Goal: Navigation & Orientation: Find specific page/section

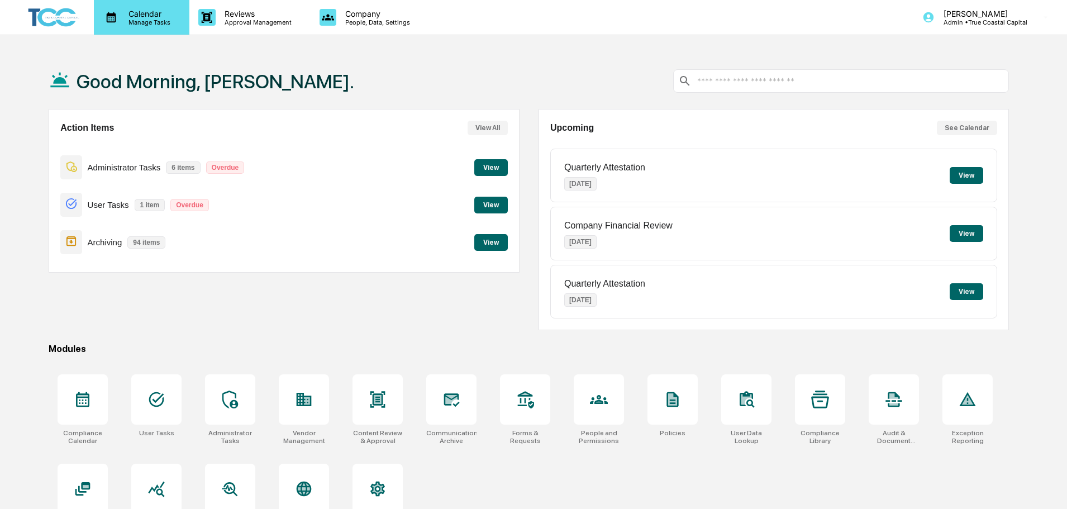
click at [135, 22] on p "Manage Tasks" at bounding box center [148, 22] width 56 height 8
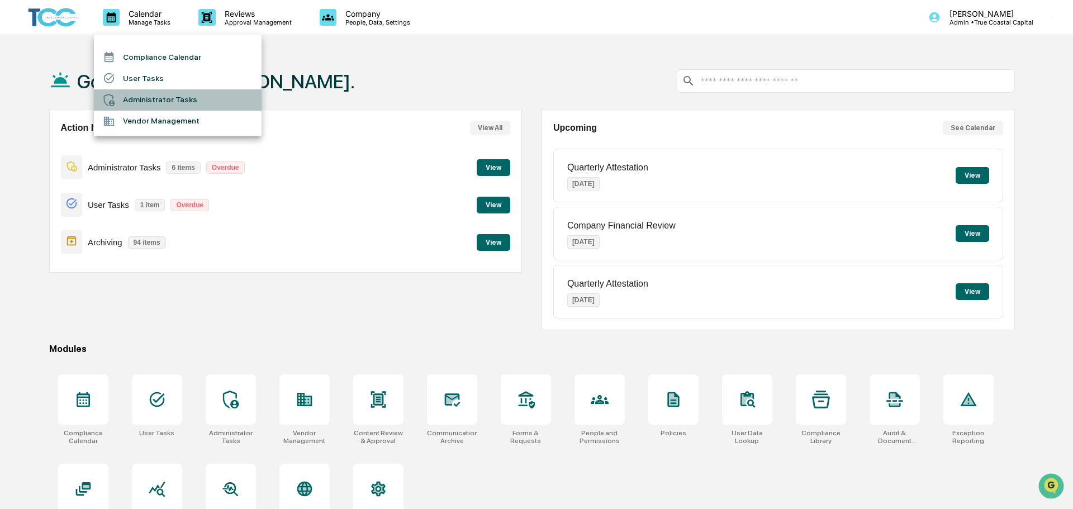
click at [172, 101] on li "Administrator Tasks" at bounding box center [178, 99] width 168 height 21
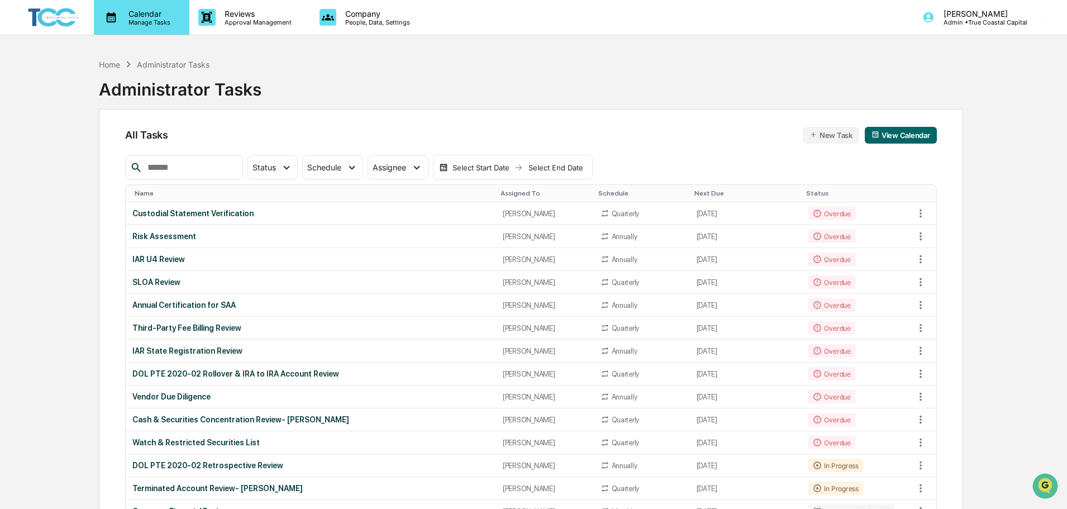
click at [113, 14] on icon at bounding box center [112, 17] width 10 height 11
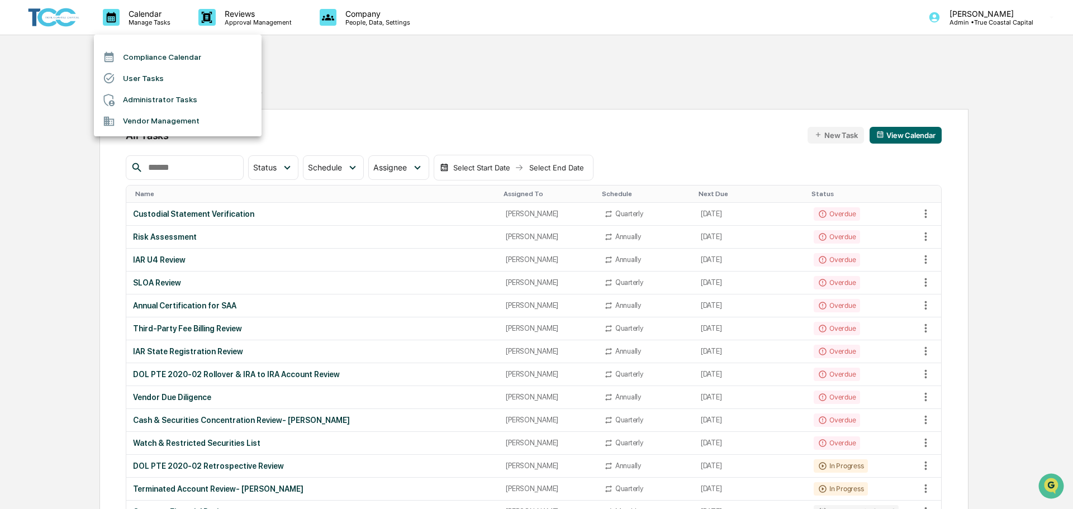
click at [137, 53] on li "Compliance Calendar" at bounding box center [178, 56] width 168 height 21
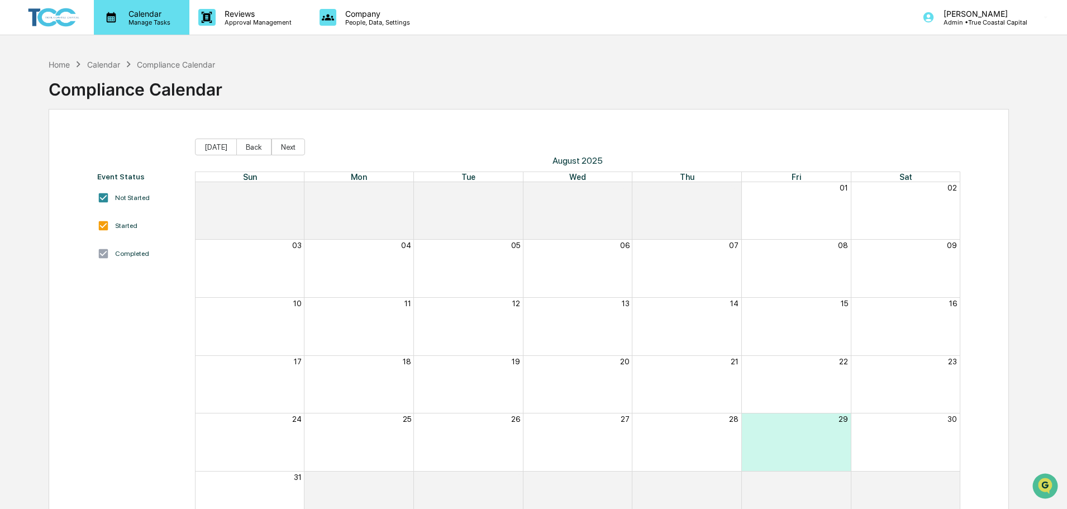
click at [138, 22] on p "Manage Tasks" at bounding box center [148, 22] width 56 height 8
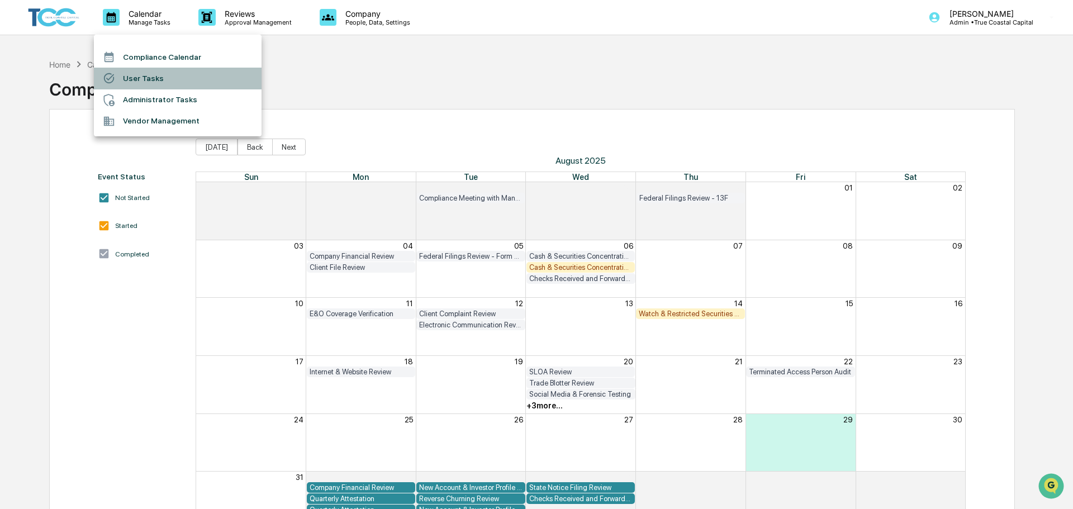
click at [144, 77] on li "User Tasks" at bounding box center [178, 78] width 168 height 21
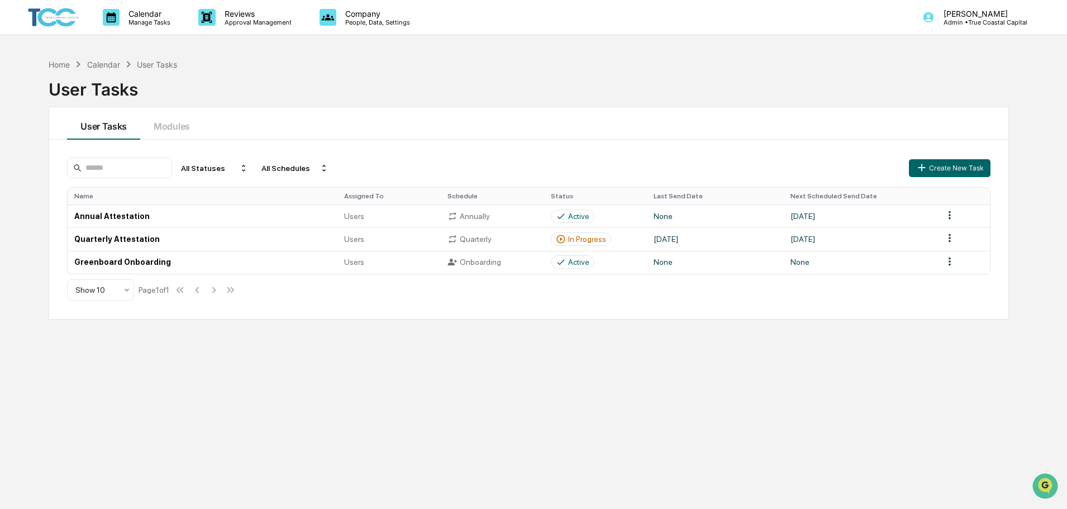
click at [598, 406] on div "Home Calendar User Tasks User Tasks User Tasks Modules All Statuses All Schedul…" at bounding box center [529, 307] width 994 height 509
click at [419, 409] on div "Home Calendar User Tasks User Tasks User Tasks Modules All Statuses All Schedul…" at bounding box center [529, 307] width 994 height 509
